Goal: Task Accomplishment & Management: Complete application form

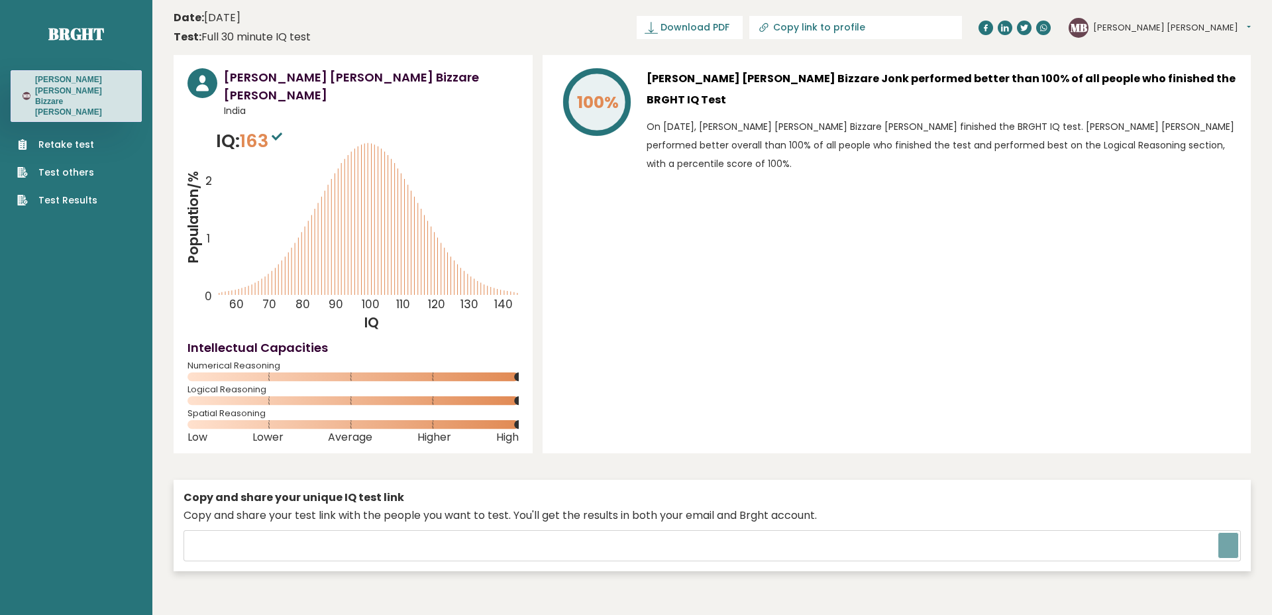
type input "https://brght.org/share/bggyyvc3/?brght-intelligence-test"
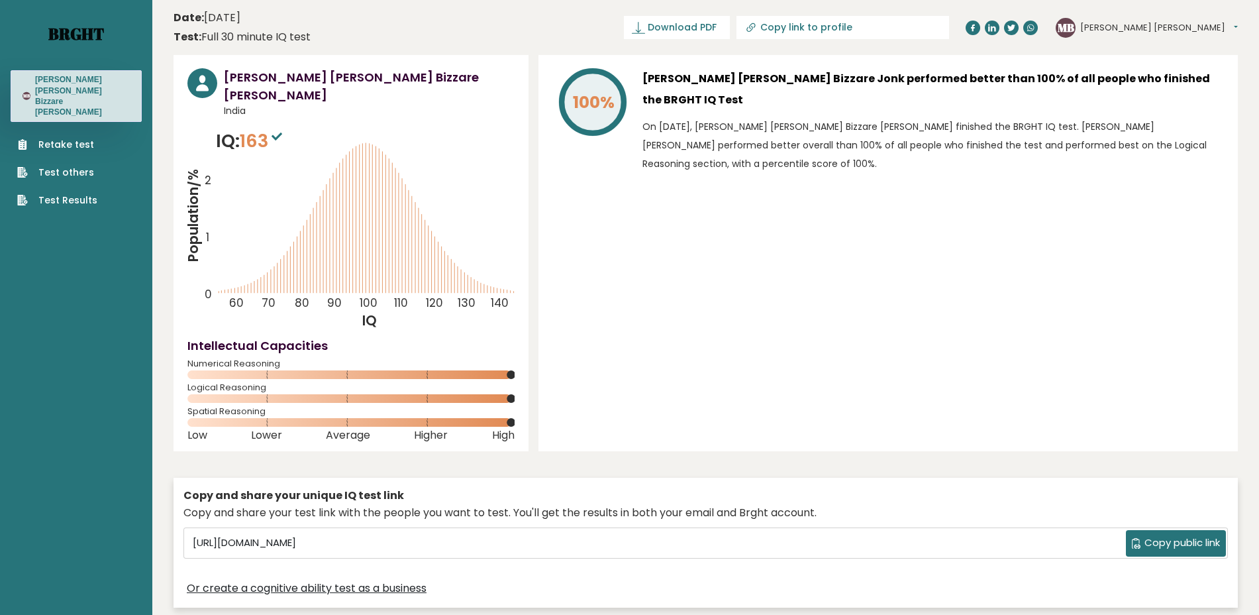
click at [52, 40] on link "Brght" at bounding box center [76, 33] width 56 height 21
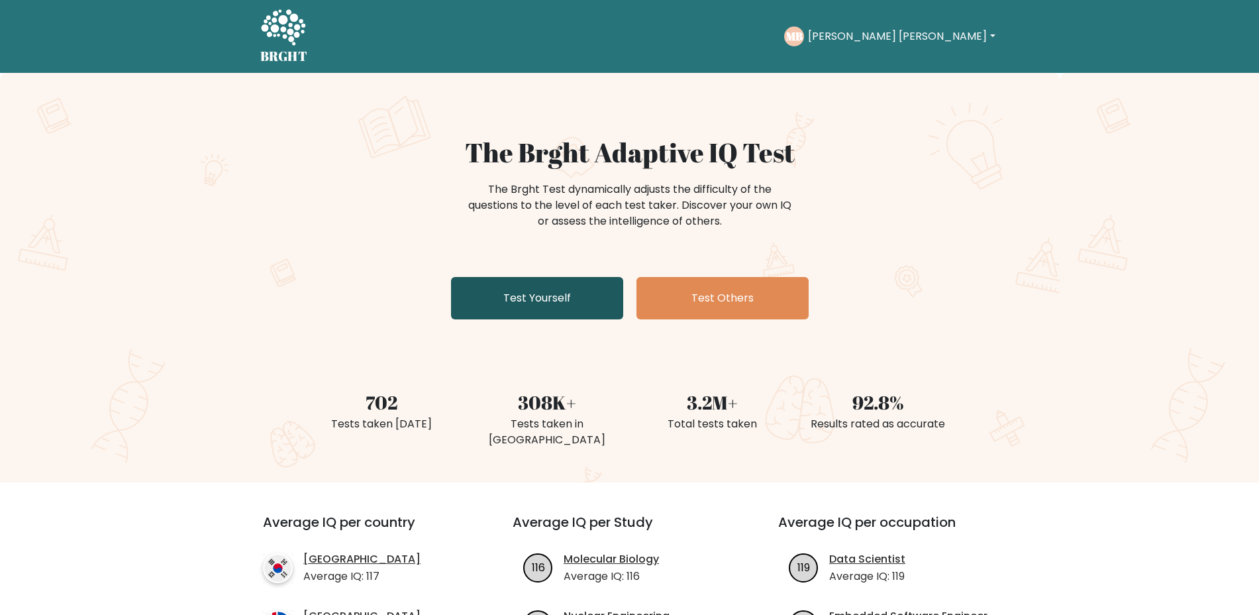
click at [573, 295] on link "Test Yourself" at bounding box center [537, 298] width 172 height 42
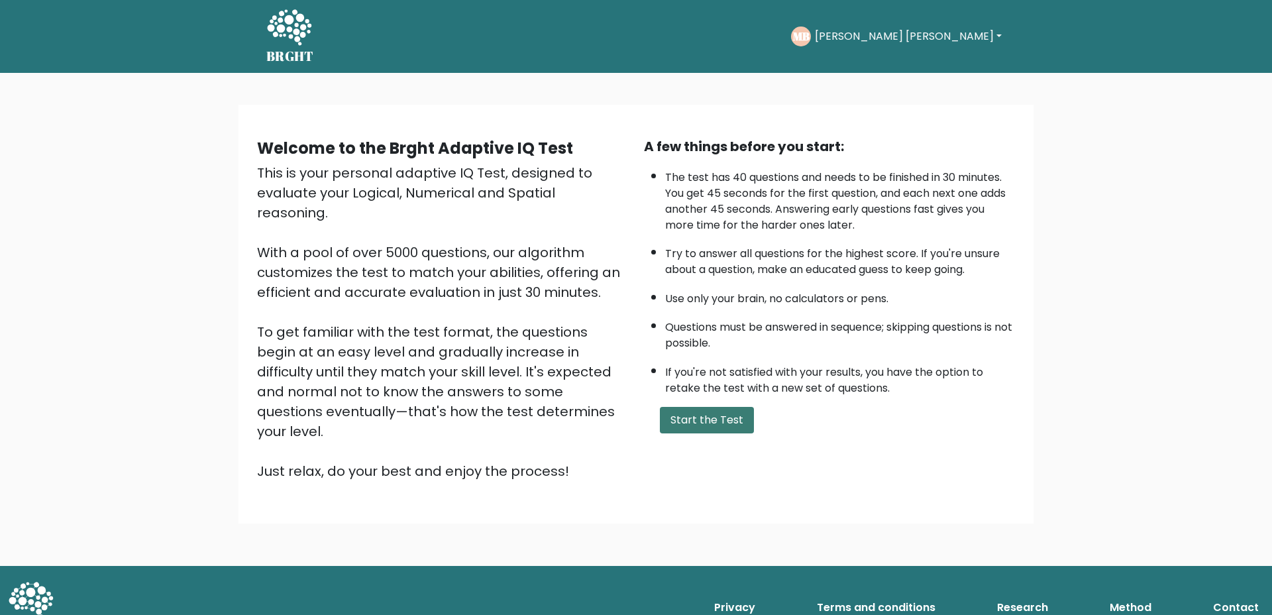
click at [725, 421] on button "Start the Test" at bounding box center [707, 420] width 94 height 27
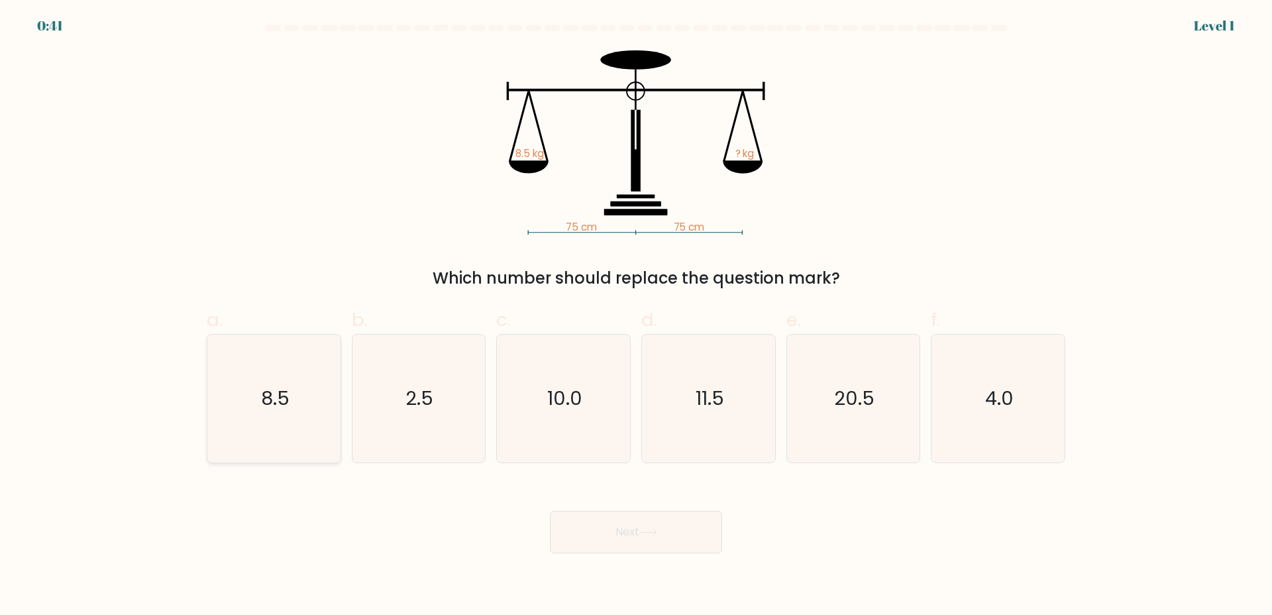
click at [219, 416] on icon "8.5" at bounding box center [274, 399] width 128 height 128
click at [636, 316] on input "a. 8.5" at bounding box center [636, 311] width 1 height 9
radio input "true"
click at [707, 536] on button "Next" at bounding box center [636, 532] width 172 height 42
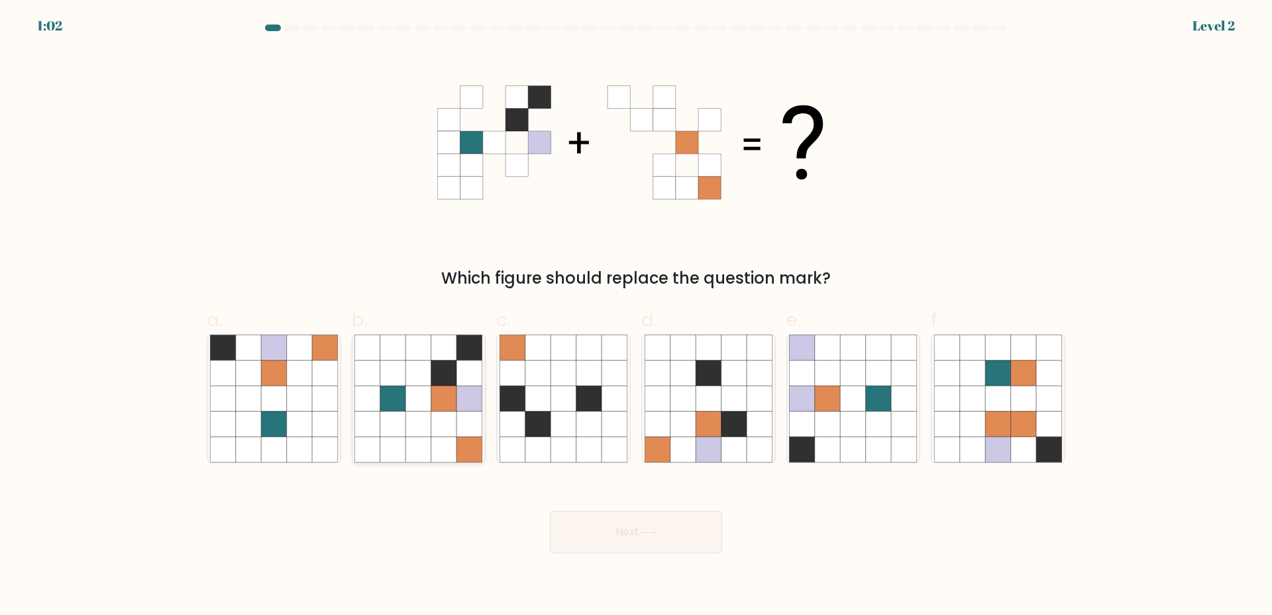
click at [402, 373] on icon at bounding box center [392, 372] width 25 height 25
click at [636, 316] on input "b." at bounding box center [636, 311] width 1 height 9
radio input "true"
click at [682, 544] on button "Next" at bounding box center [636, 532] width 172 height 42
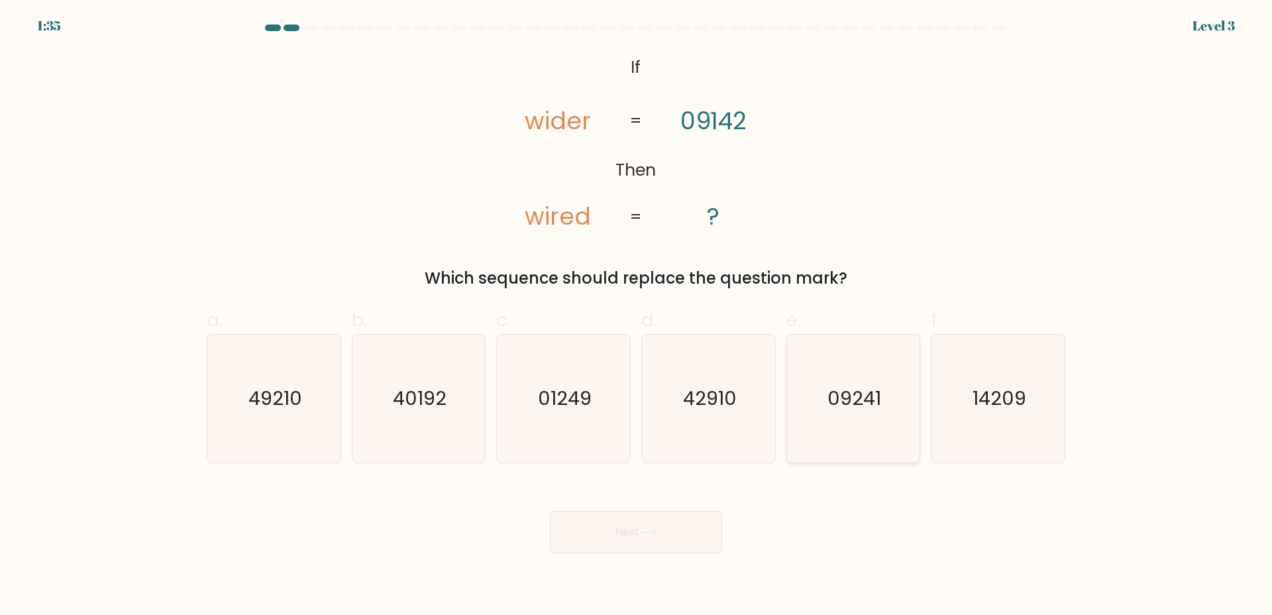
click at [875, 422] on icon "09241" at bounding box center [853, 399] width 128 height 128
click at [637, 316] on input "e. 09241" at bounding box center [636, 311] width 1 height 9
radio input "true"
click at [551, 544] on button "Next" at bounding box center [636, 532] width 172 height 42
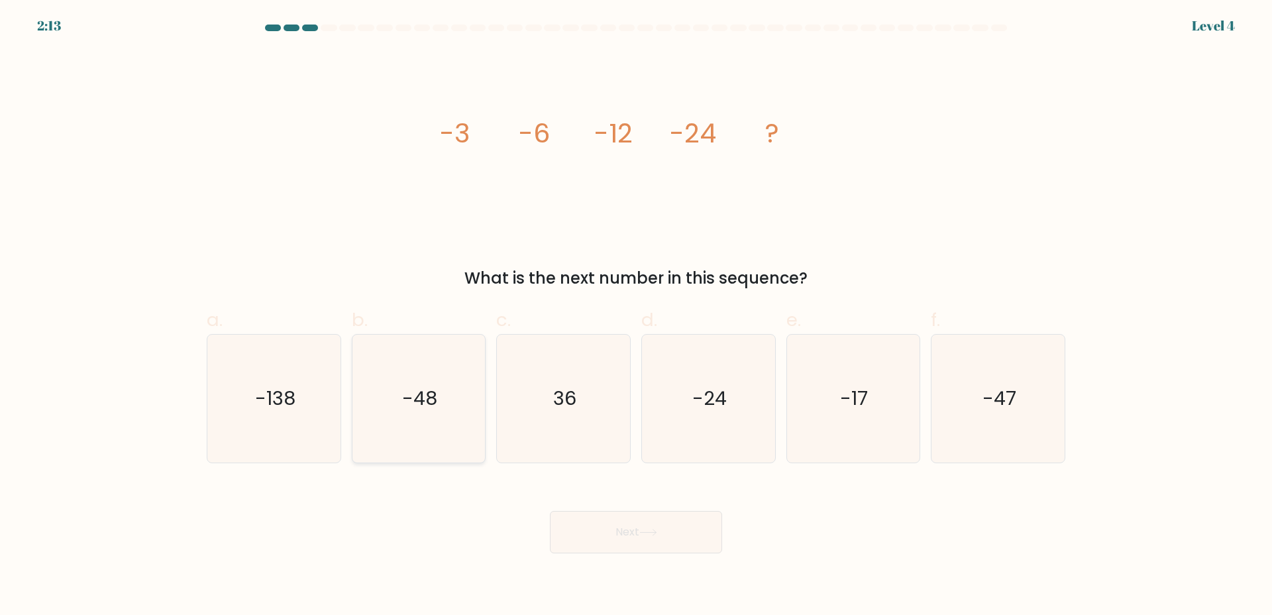
click at [398, 385] on icon "-48" at bounding box center [418, 399] width 128 height 128
click at [636, 316] on input "b. -48" at bounding box center [636, 311] width 1 height 9
radio input "true"
click at [662, 525] on button "Next" at bounding box center [636, 532] width 172 height 42
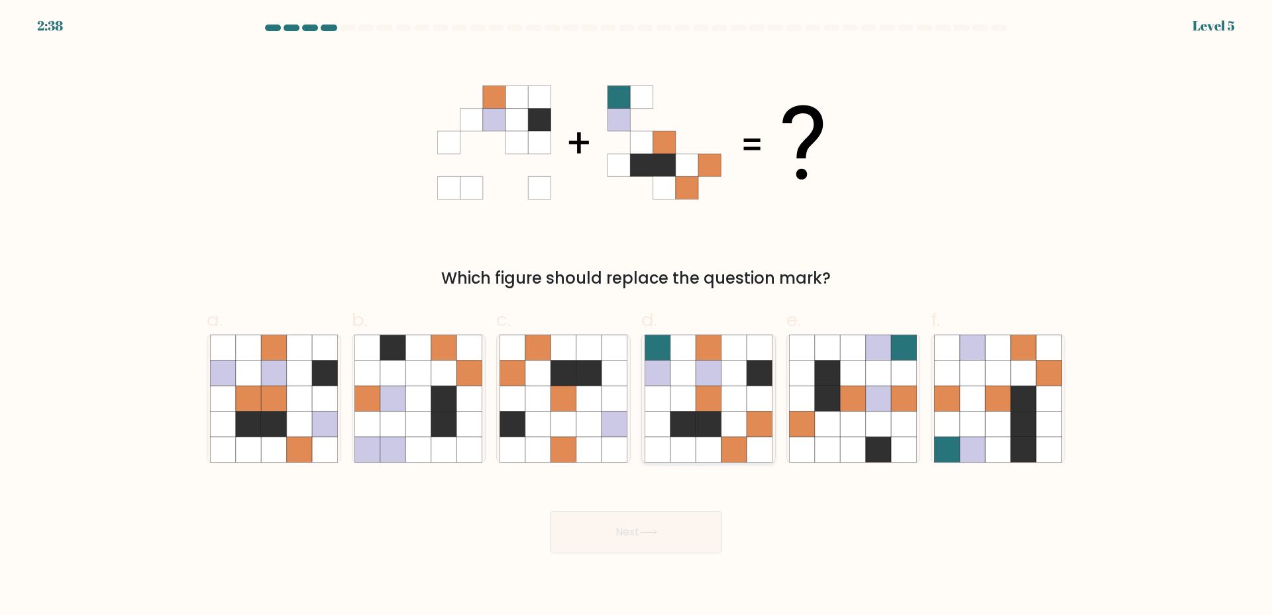
click at [731, 398] on icon at bounding box center [733, 398] width 25 height 25
click at [637, 316] on input "d." at bounding box center [636, 311] width 1 height 9
radio input "true"
click at [651, 555] on body "2:37 Level 5" at bounding box center [636, 307] width 1272 height 615
click at [657, 532] on icon at bounding box center [648, 532] width 18 height 7
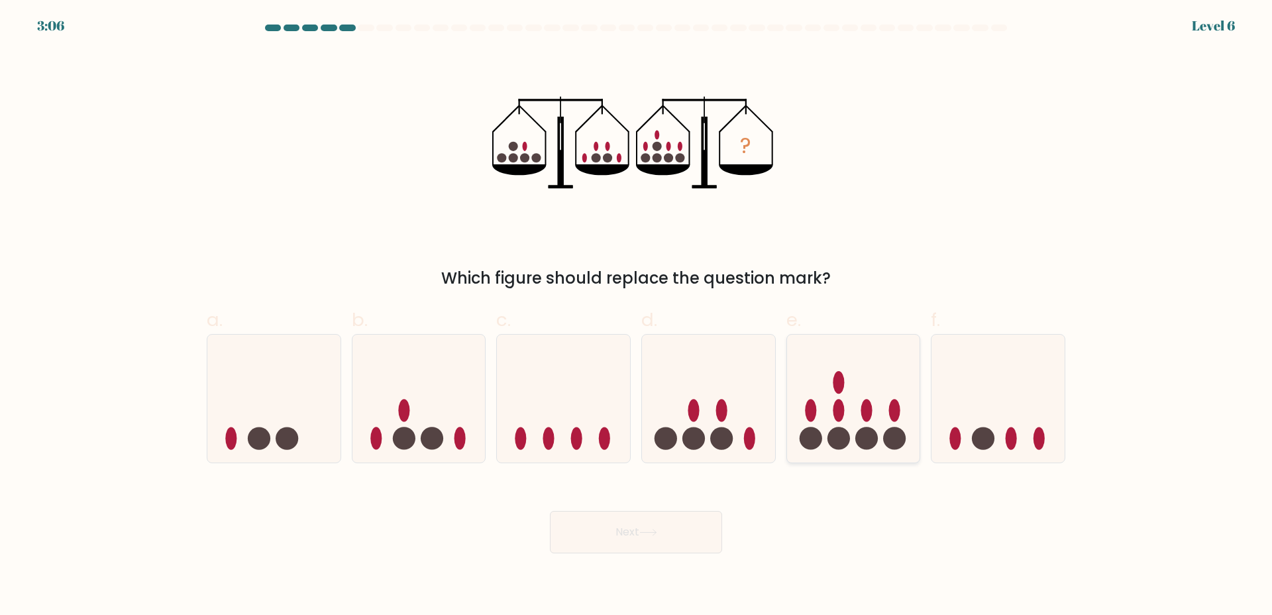
click at [883, 380] on icon at bounding box center [853, 398] width 133 height 110
click at [637, 316] on input "e." at bounding box center [636, 311] width 1 height 9
radio input "true"
click at [670, 528] on button "Next" at bounding box center [636, 532] width 172 height 42
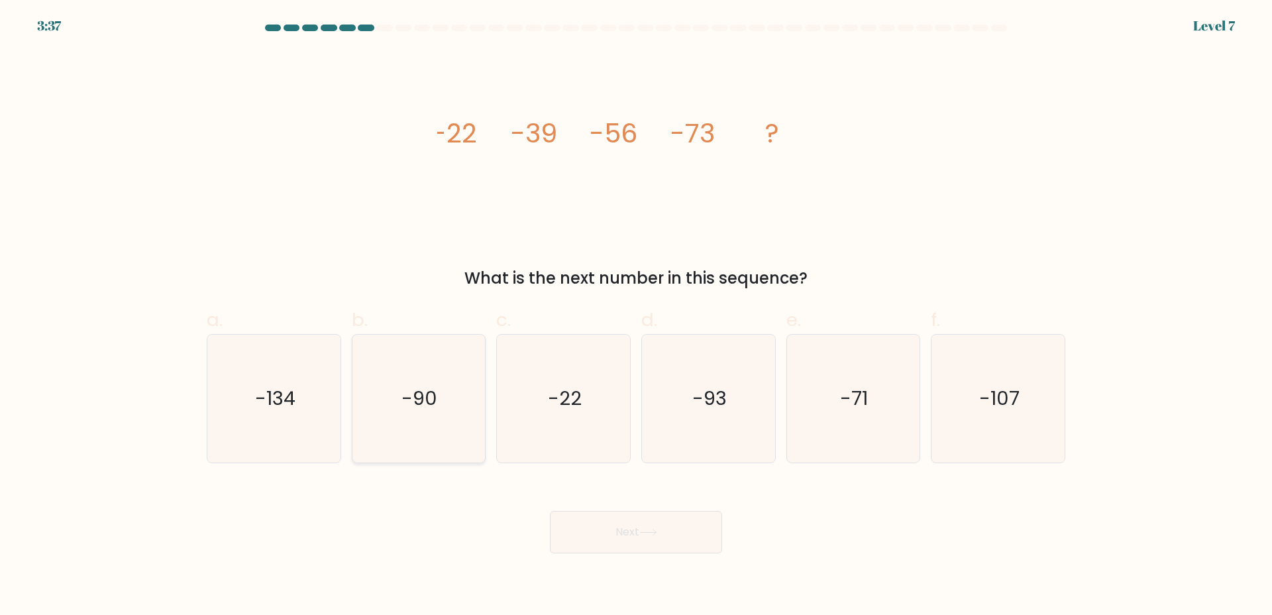
click at [456, 419] on icon "-90" at bounding box center [418, 399] width 128 height 128
click at [636, 316] on input "b. -90" at bounding box center [636, 311] width 1 height 9
radio input "true"
click at [637, 515] on button "Next" at bounding box center [636, 532] width 172 height 42
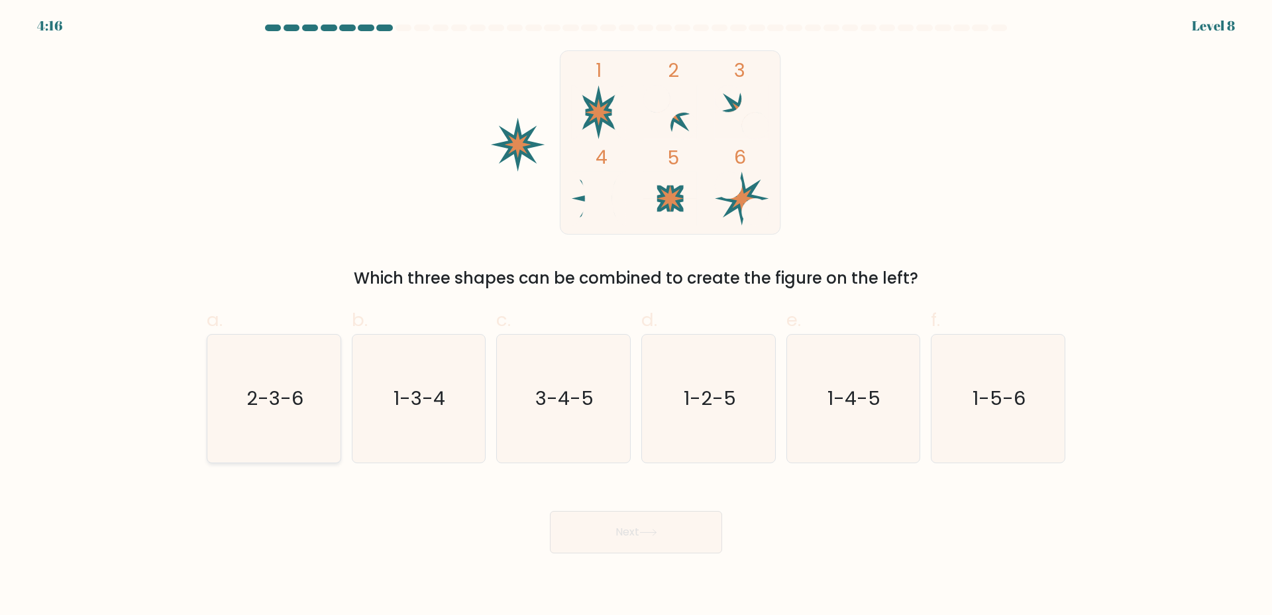
click at [294, 407] on text "2-3-6" at bounding box center [274, 398] width 57 height 27
click at [636, 316] on input "a. 2-3-6" at bounding box center [636, 311] width 1 height 9
radio input "true"
click at [569, 513] on button "Next" at bounding box center [636, 532] width 172 height 42
drag, startPoint x: 633, startPoint y: 529, endPoint x: 732, endPoint y: 539, distance: 99.8
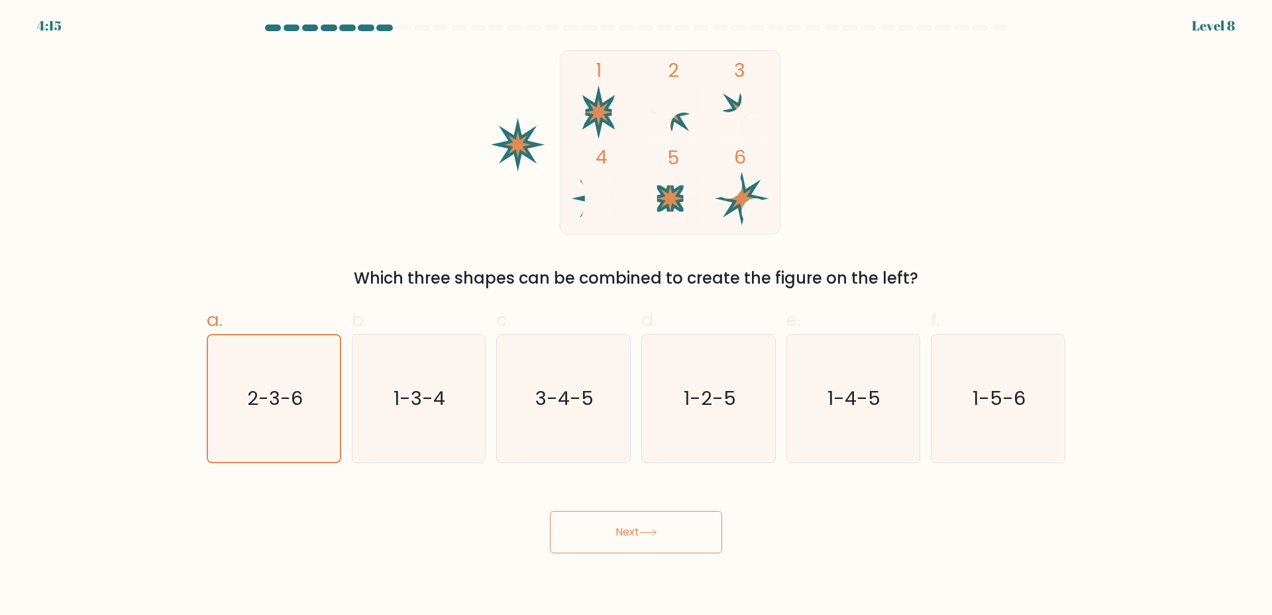
click at [633, 529] on button "Next" at bounding box center [636, 532] width 172 height 42
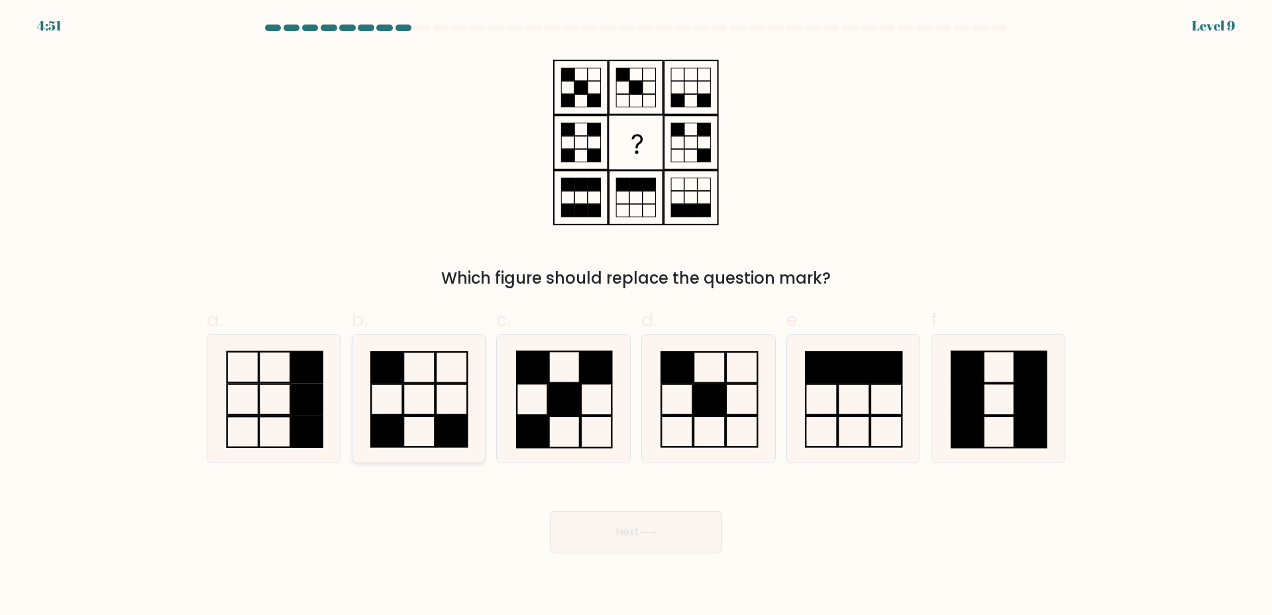
click at [464, 373] on icon at bounding box center [418, 399] width 128 height 128
click at [636, 316] on input "b." at bounding box center [636, 311] width 1 height 9
radio input "true"
click at [668, 536] on button "Next" at bounding box center [636, 532] width 172 height 42
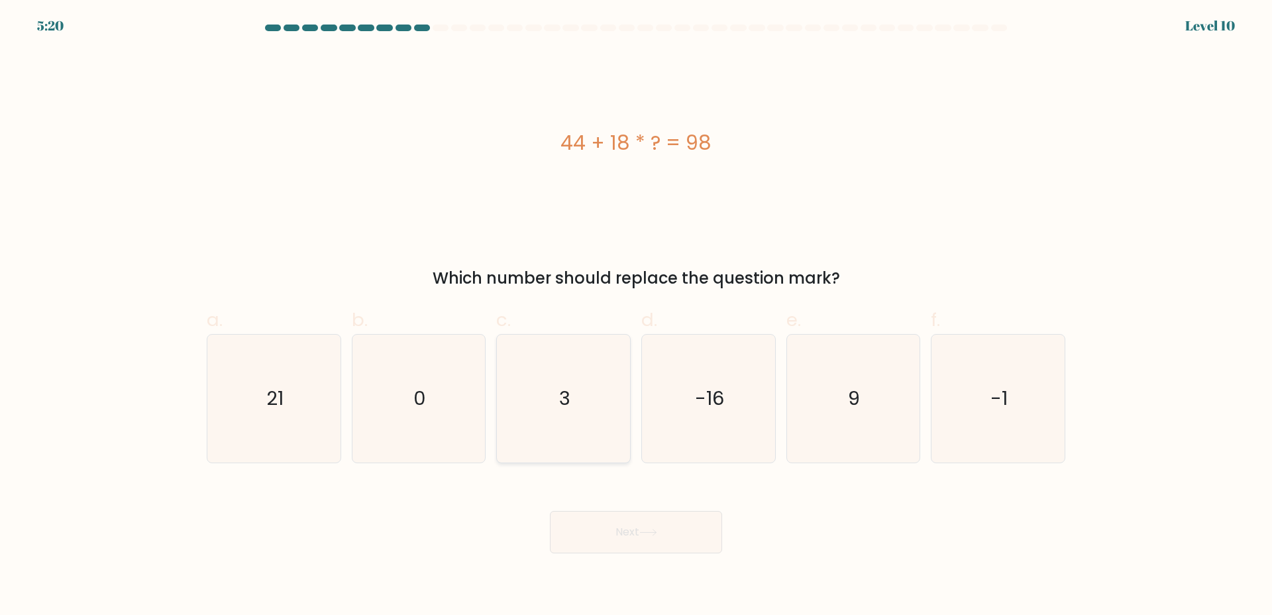
click at [564, 440] on icon "3" at bounding box center [564, 399] width 128 height 128
click at [596, 413] on icon "3" at bounding box center [564, 399] width 128 height 128
click at [636, 316] on input "c. 3" at bounding box center [636, 311] width 1 height 9
radio input "true"
click at [643, 535] on icon at bounding box center [648, 532] width 18 height 7
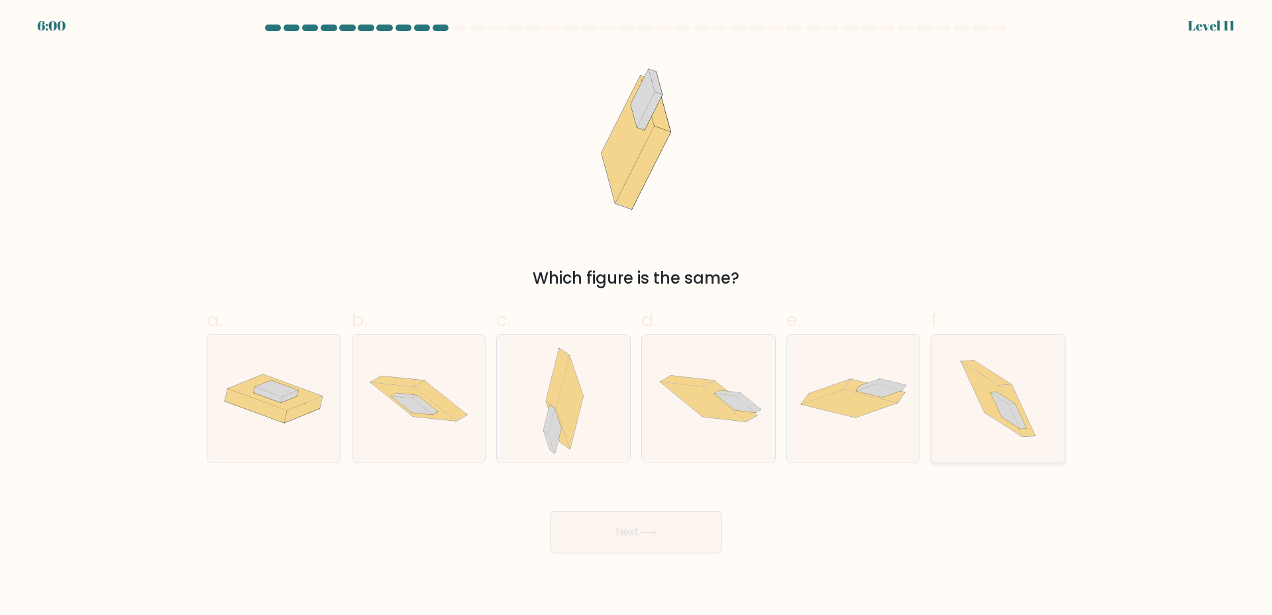
click at [1010, 419] on icon at bounding box center [1005, 411] width 29 height 36
click at [637, 316] on input "f." at bounding box center [636, 311] width 1 height 9
radio input "true"
click at [645, 524] on button "Next" at bounding box center [636, 532] width 172 height 42
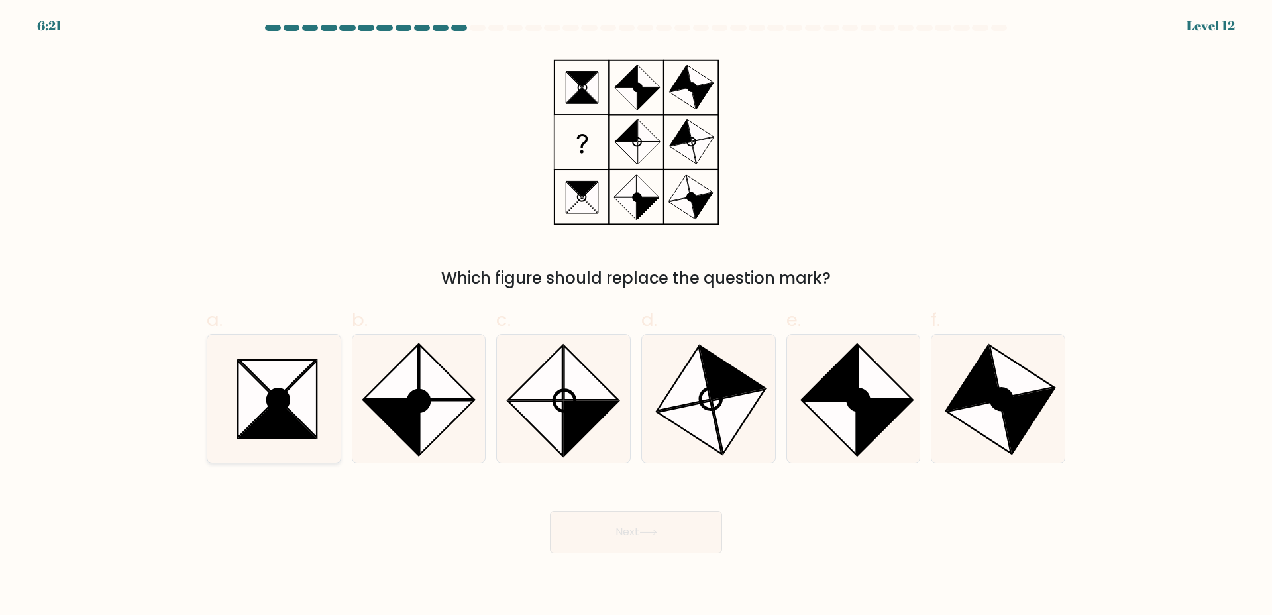
click at [295, 422] on icon at bounding box center [277, 419] width 76 height 38
click at [636, 316] on input "a." at bounding box center [636, 311] width 1 height 9
radio input "true"
click at [647, 524] on button "Next" at bounding box center [636, 532] width 172 height 42
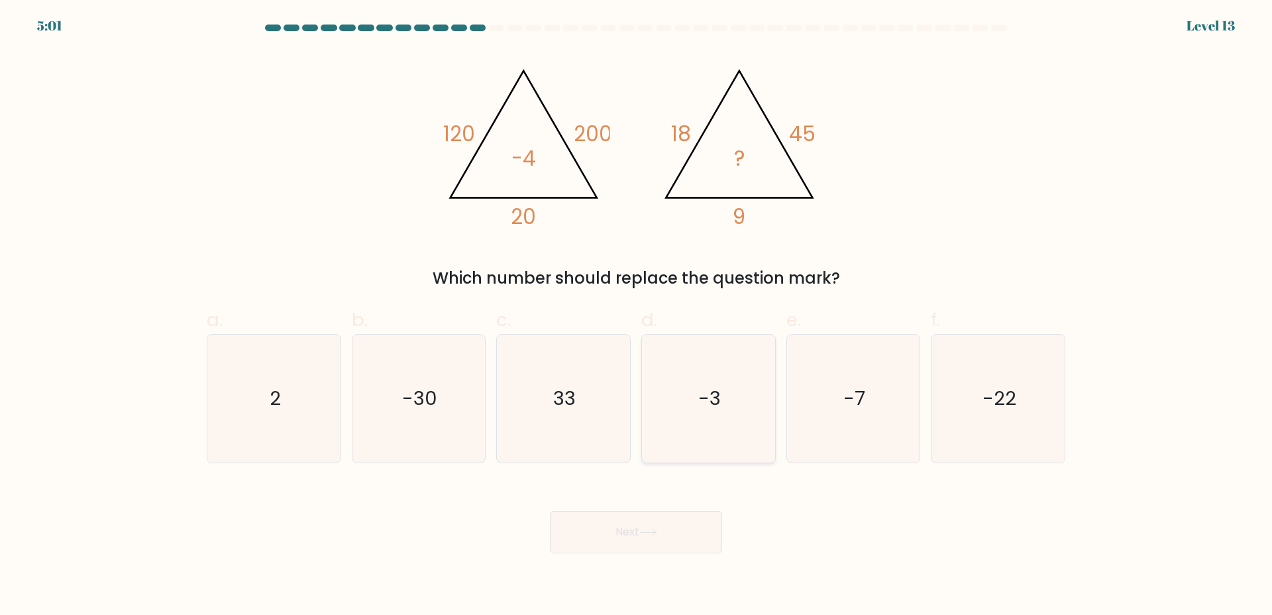
click at [723, 386] on icon "-3" at bounding box center [709, 399] width 128 height 128
click at [637, 316] on input "d. -3" at bounding box center [636, 311] width 1 height 9
radio input "true"
click at [676, 526] on button "Next" at bounding box center [636, 532] width 172 height 42
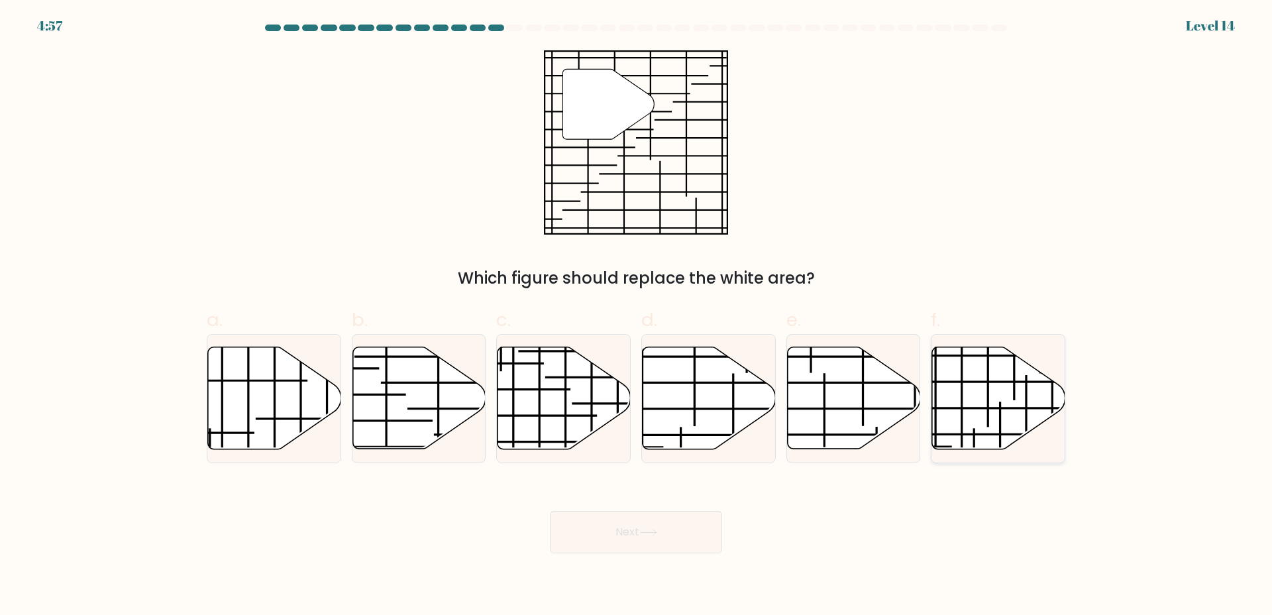
click at [1010, 404] on icon at bounding box center [998, 398] width 133 height 102
click at [637, 316] on input "f." at bounding box center [636, 311] width 1 height 9
radio input "true"
click at [631, 543] on button "Next" at bounding box center [636, 532] width 172 height 42
